Goal: Register for event/course: Sign up to attend an event or enroll in a course

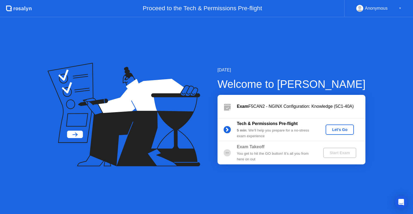
click at [340, 130] on div "Let's Go" at bounding box center [340, 129] width 24 height 4
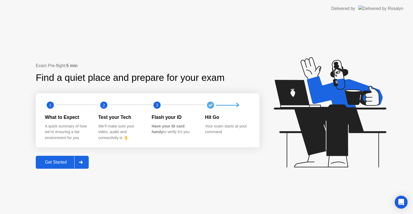
click at [71, 164] on div "Get Started" at bounding box center [55, 162] width 37 height 5
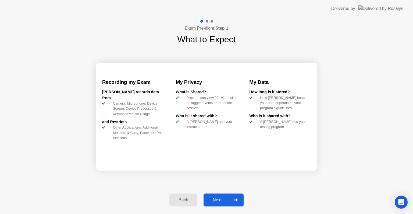
click at [219, 200] on div "Next" at bounding box center [217, 199] width 24 height 5
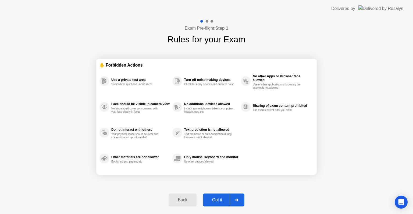
click at [220, 200] on div "Got it" at bounding box center [217, 199] width 25 height 5
select select "Available cameras"
select select "Available speakers"
select select "Available microphones"
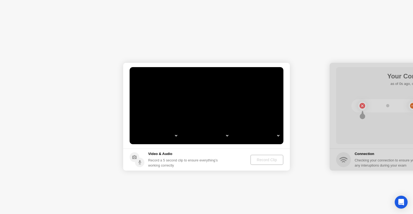
select select "**********"
select select "*******"
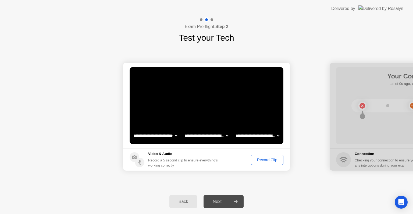
click at [264, 161] on div "Record Clip" at bounding box center [267, 159] width 29 height 4
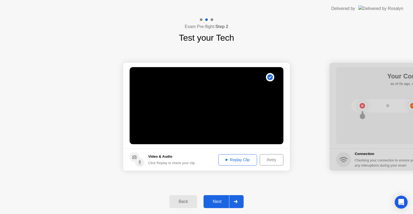
click at [216, 202] on div "Next" at bounding box center [217, 201] width 24 height 5
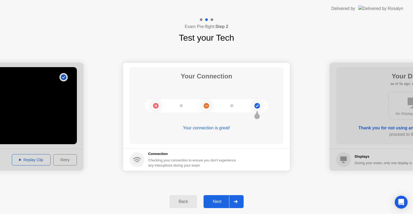
click at [217, 202] on div "Next" at bounding box center [217, 201] width 24 height 5
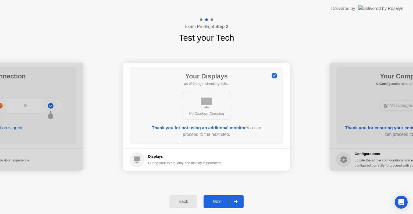
click at [217, 202] on div "Next" at bounding box center [217, 201] width 24 height 5
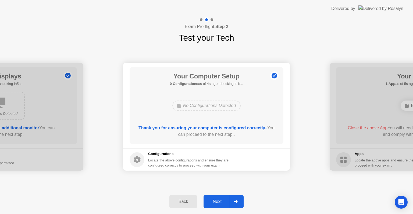
click at [217, 202] on div "Next" at bounding box center [217, 201] width 24 height 5
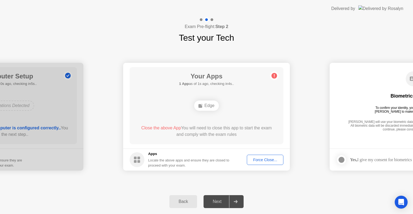
click at [263, 160] on div "Force Close..." at bounding box center [265, 159] width 33 height 4
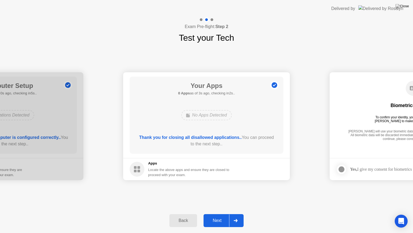
click at [218, 213] on div "Next" at bounding box center [217, 220] width 24 height 5
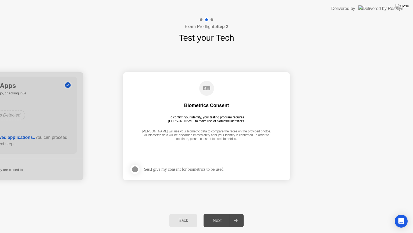
click at [138, 168] on div at bounding box center [135, 169] width 6 height 6
click at [217, 213] on button "Next" at bounding box center [224, 220] width 40 height 13
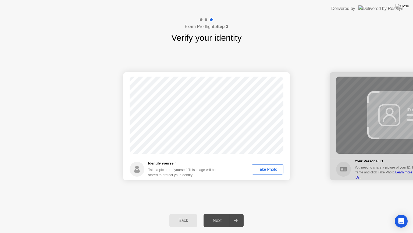
click at [265, 167] on div "Take Photo" at bounding box center [268, 169] width 28 height 4
click at [218, 213] on div "Next" at bounding box center [217, 220] width 24 height 5
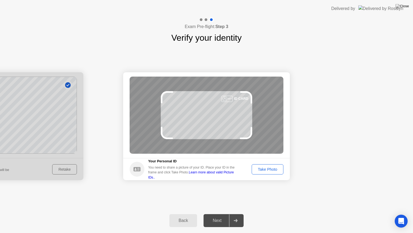
click at [265, 168] on div "Take Photo" at bounding box center [268, 169] width 28 height 4
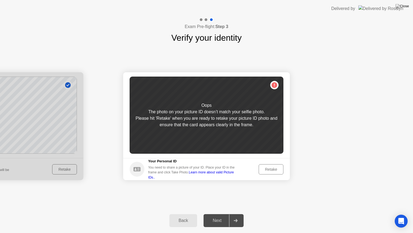
click at [190, 213] on div "Back" at bounding box center [183, 220] width 24 height 5
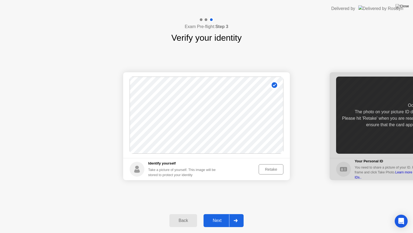
click at [270, 169] on div "Retake" at bounding box center [271, 169] width 21 height 4
click at [268, 170] on div "Take Photo" at bounding box center [268, 169] width 28 height 4
click at [264, 170] on div "Retake" at bounding box center [271, 169] width 21 height 4
click at [264, 170] on div "Take Photo" at bounding box center [268, 169] width 28 height 4
click at [221, 213] on div "Next" at bounding box center [217, 220] width 24 height 5
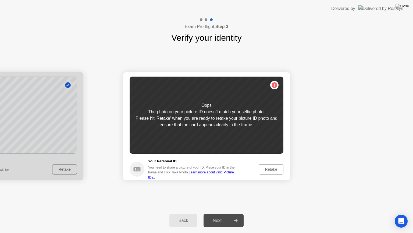
click at [270, 168] on div "Retake" at bounding box center [271, 169] width 21 height 4
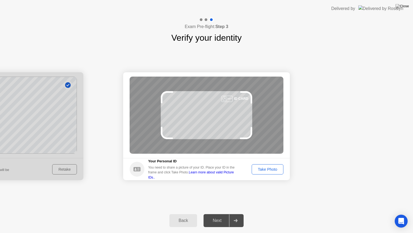
click at [263, 167] on div "Take Photo" at bounding box center [268, 169] width 28 height 4
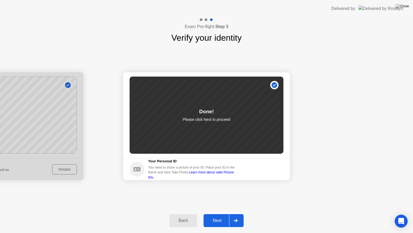
click at [223, 213] on div "Next" at bounding box center [217, 220] width 24 height 5
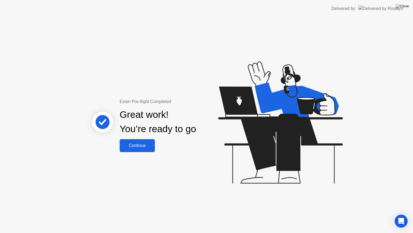
click at [146, 146] on div "Continue" at bounding box center [137, 145] width 32 height 5
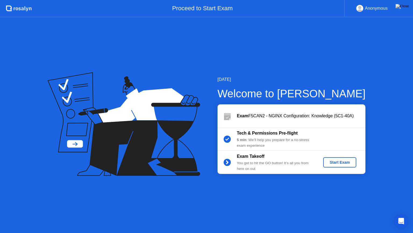
click at [346, 161] on div "Start Exam" at bounding box center [340, 162] width 29 height 4
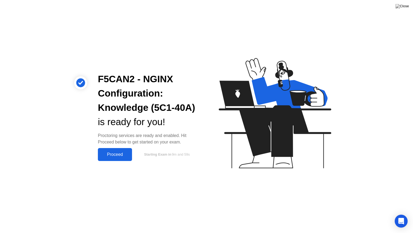
click at [129, 155] on div "Proceed" at bounding box center [115, 154] width 31 height 5
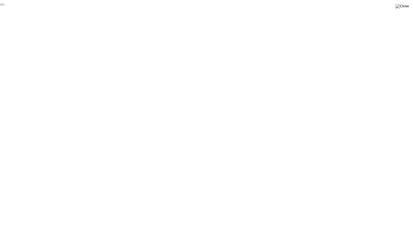
click div "End Proctoring Session"
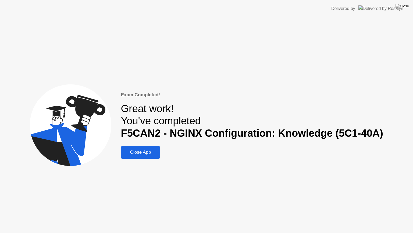
click at [156, 150] on div "Close App" at bounding box center [141, 151] width 36 height 5
